Goal: Entertainment & Leisure: Consume media (video, audio)

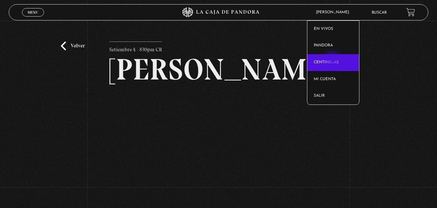
click at [334, 60] on link "Centinelas" at bounding box center [334, 62] width 52 height 17
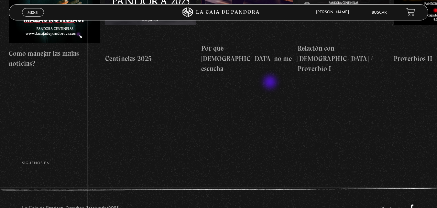
scroll to position [65, 0]
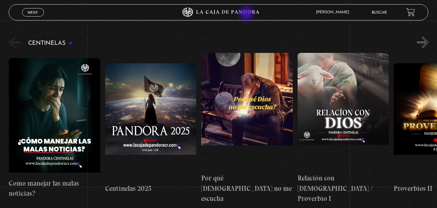
click at [247, 14] on icon at bounding box center [218, 12] width 131 height 10
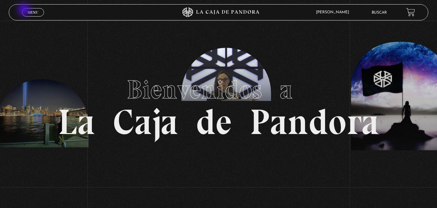
click at [25, 10] on link "Menu Cerrar" at bounding box center [33, 12] width 22 height 8
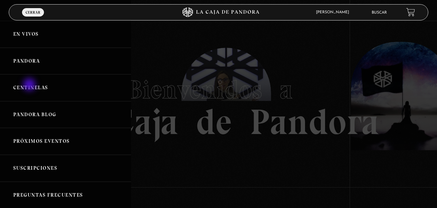
click at [30, 85] on link "Centinelas" at bounding box center [65, 87] width 131 height 27
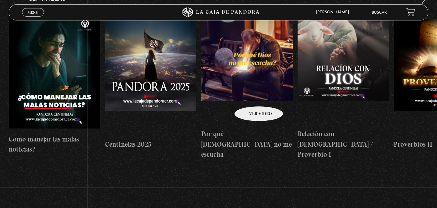
scroll to position [32, 0]
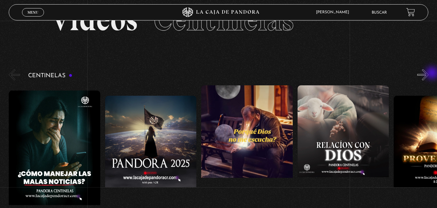
click at [429, 74] on button "»" at bounding box center [423, 74] width 11 height 11
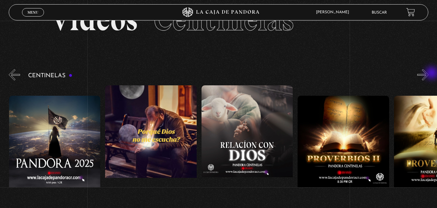
scroll to position [0, 96]
click at [429, 74] on button "»" at bounding box center [423, 74] width 11 height 11
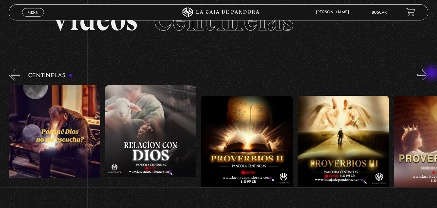
click at [429, 74] on button "»" at bounding box center [423, 74] width 11 height 11
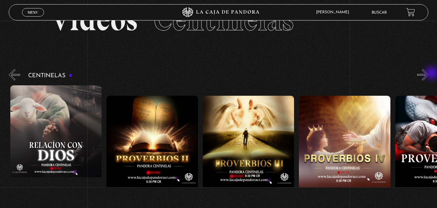
click at [429, 74] on button "»" at bounding box center [423, 74] width 11 height 11
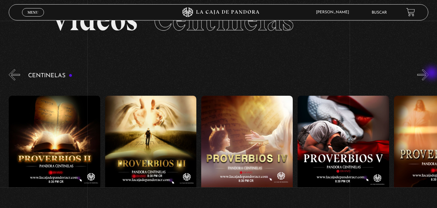
click at [429, 74] on button "»" at bounding box center [423, 74] width 11 height 11
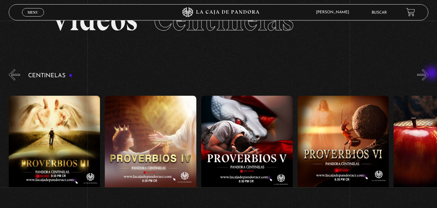
click at [429, 74] on button "»" at bounding box center [423, 74] width 11 height 11
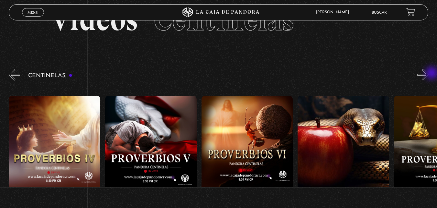
click at [429, 74] on button "»" at bounding box center [423, 74] width 11 height 11
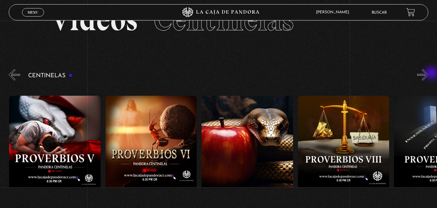
click at [429, 74] on button "»" at bounding box center [423, 74] width 11 height 11
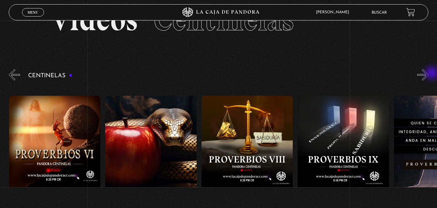
click at [429, 74] on button "»" at bounding box center [423, 74] width 11 height 11
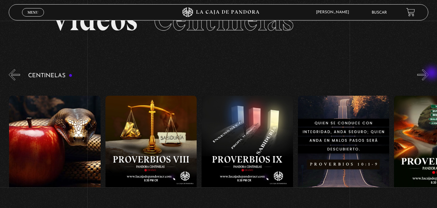
scroll to position [0, 867]
click at [429, 74] on button "»" at bounding box center [423, 74] width 11 height 11
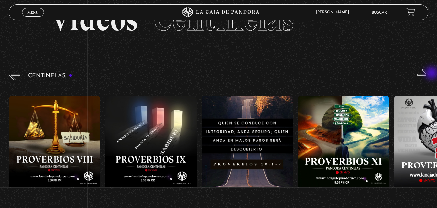
scroll to position [0, 964]
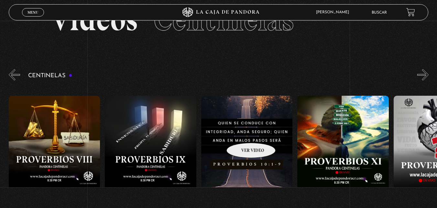
click at [243, 133] on figure at bounding box center [247, 154] width 92 height 117
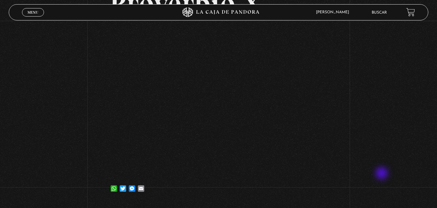
scroll to position [65, 0]
